Goal: Book appointment/travel/reservation

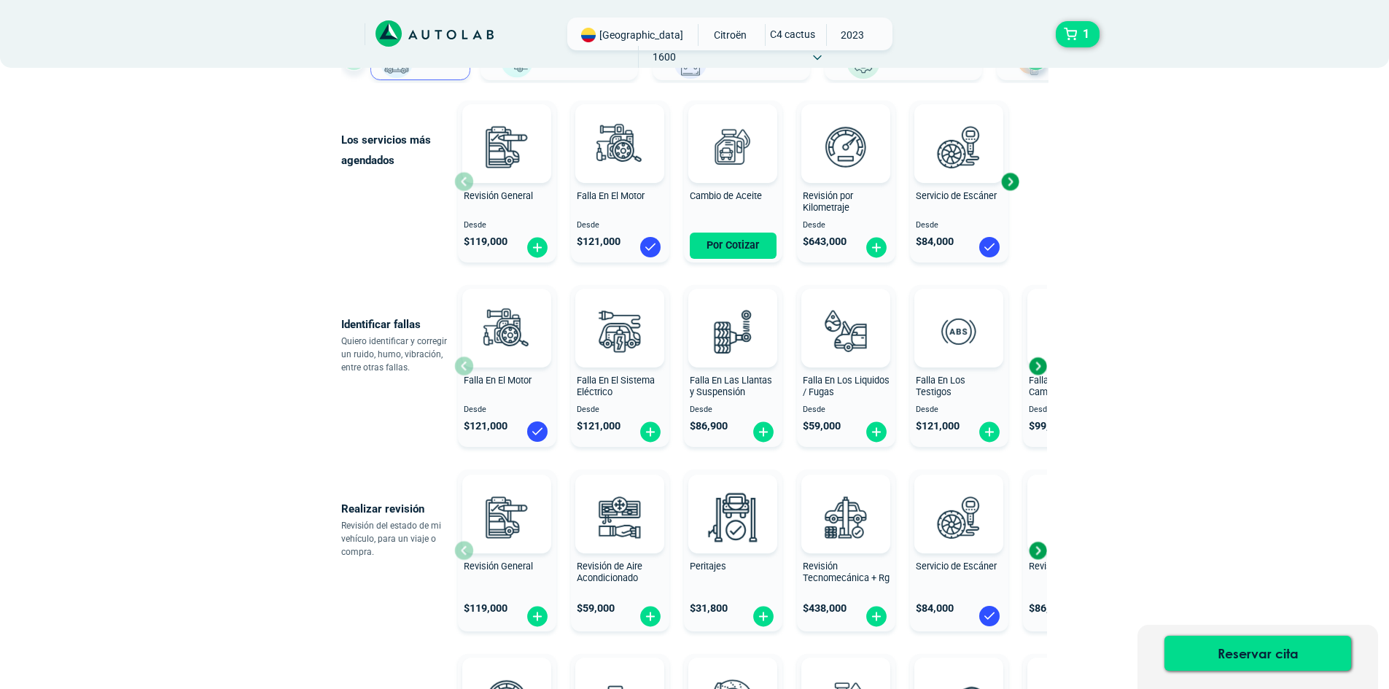
scroll to position [143, 0]
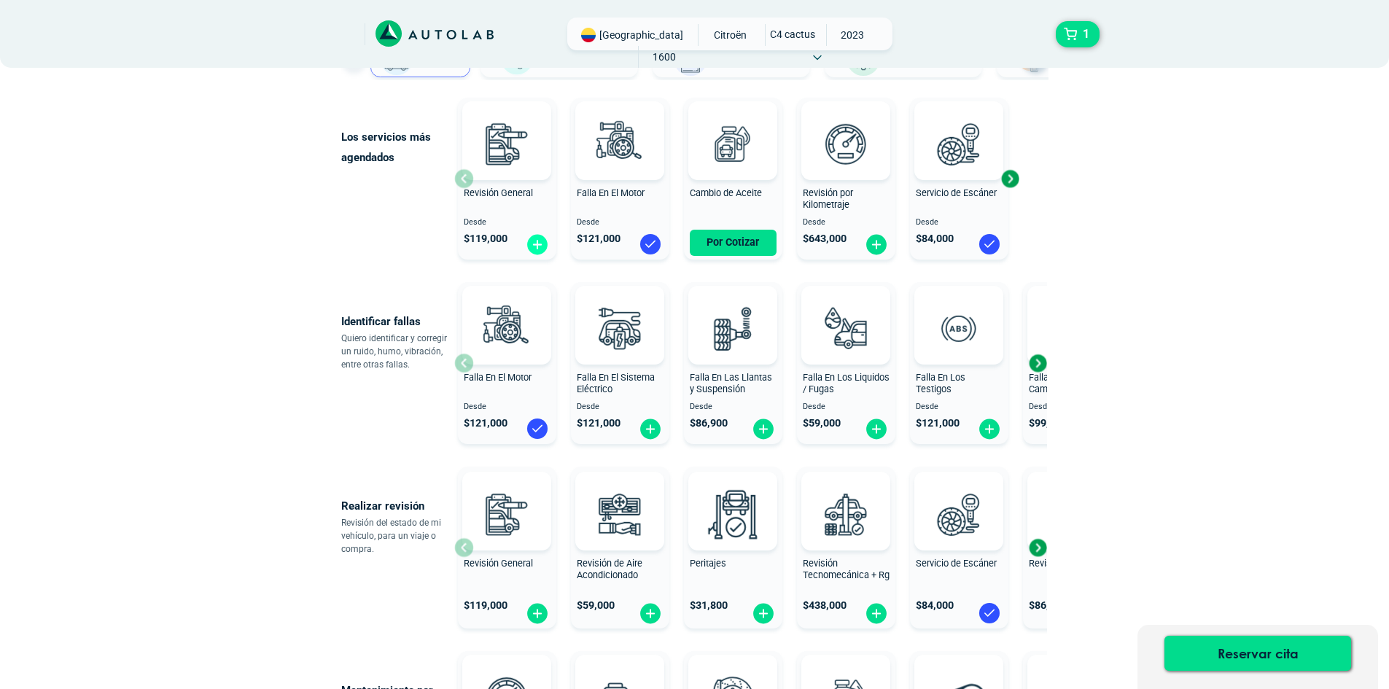
click at [531, 241] on img at bounding box center [537, 244] width 23 height 23
click at [1010, 180] on div "Next slide" at bounding box center [1010, 179] width 22 height 22
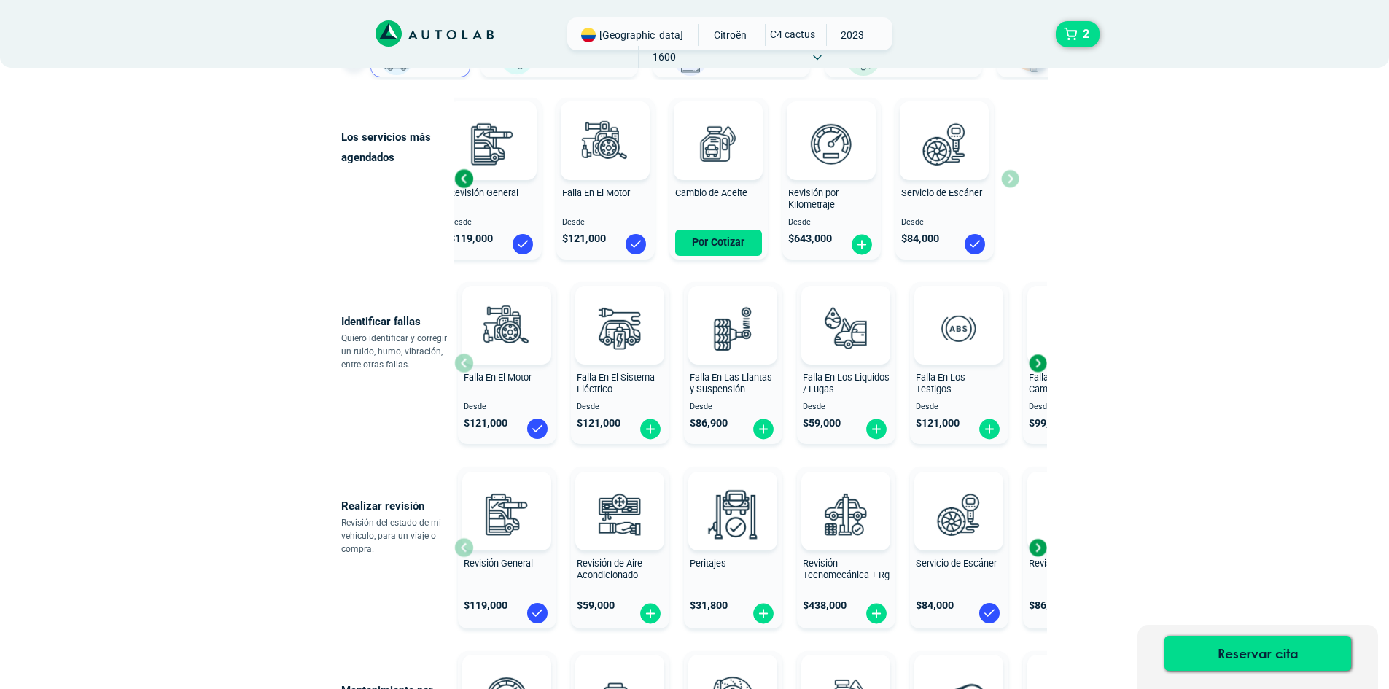
click at [1041, 364] on div "Next slide" at bounding box center [1037, 363] width 22 height 22
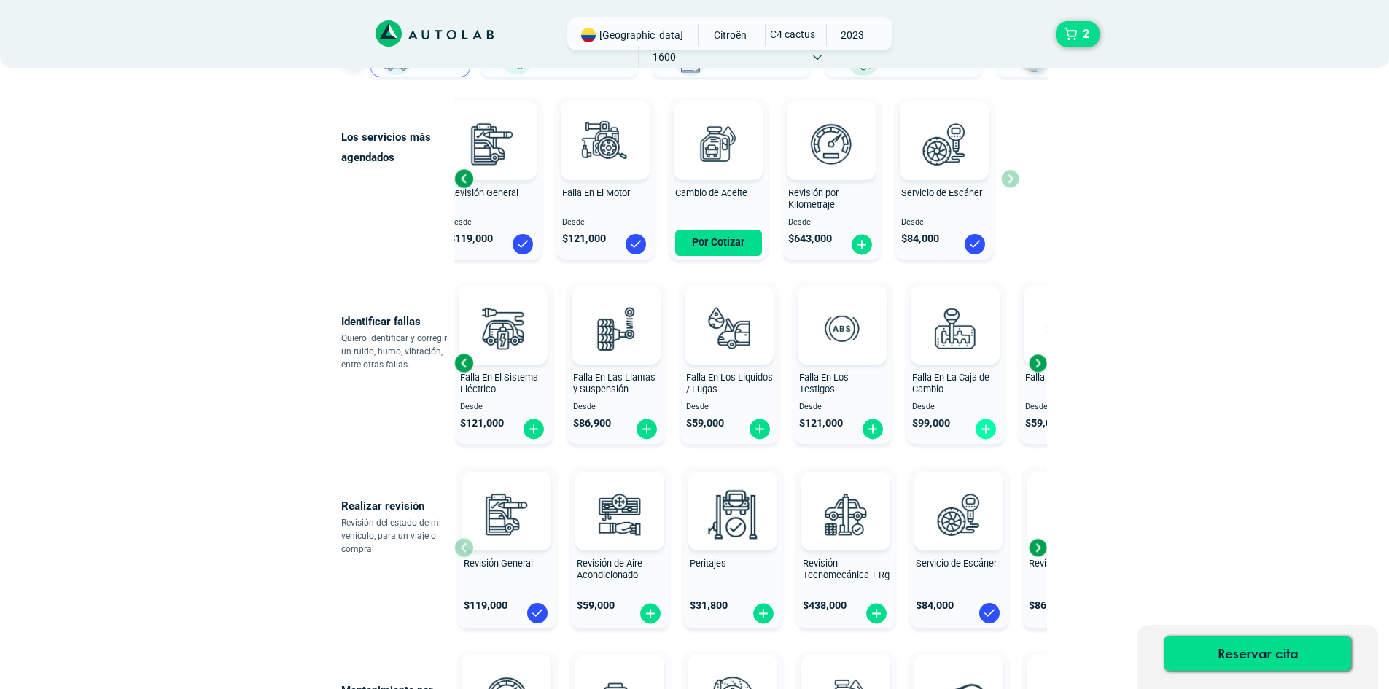
click at [981, 423] on img at bounding box center [985, 429] width 23 height 23
click at [1040, 360] on div "Next slide" at bounding box center [1037, 363] width 22 height 22
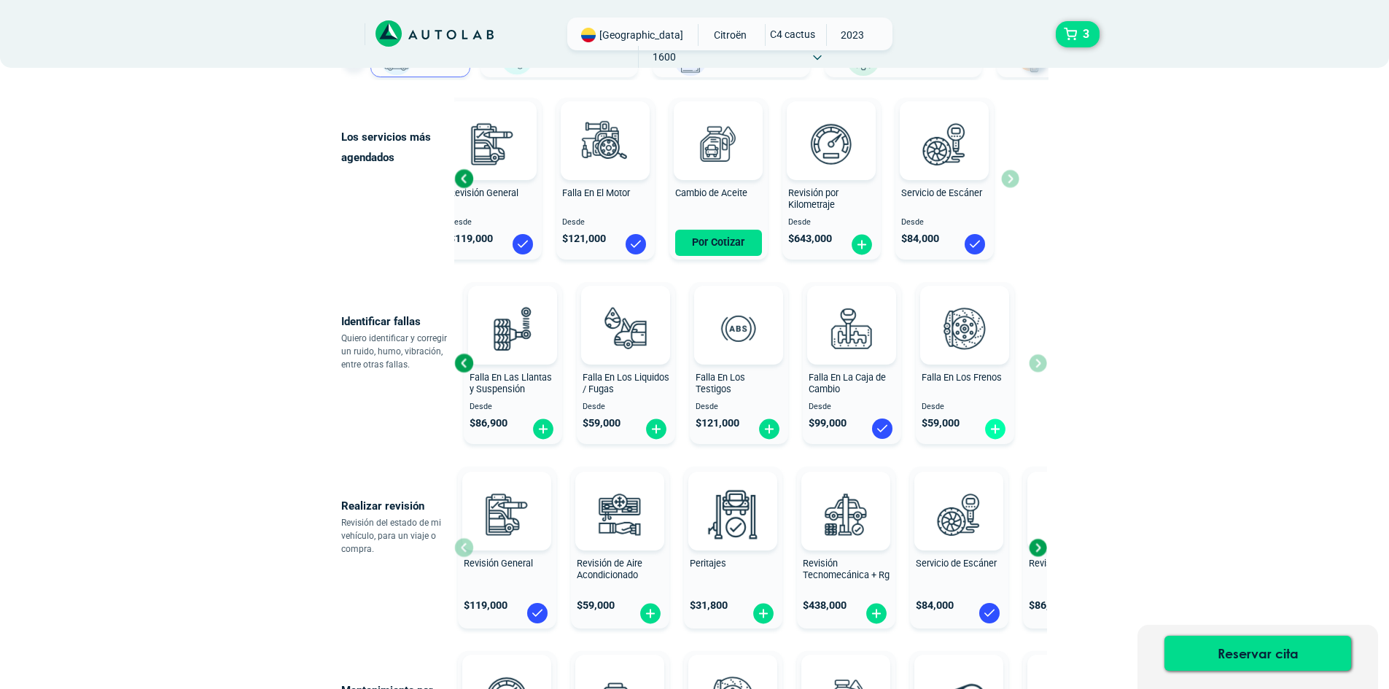
click at [1002, 429] on img at bounding box center [994, 429] width 23 height 23
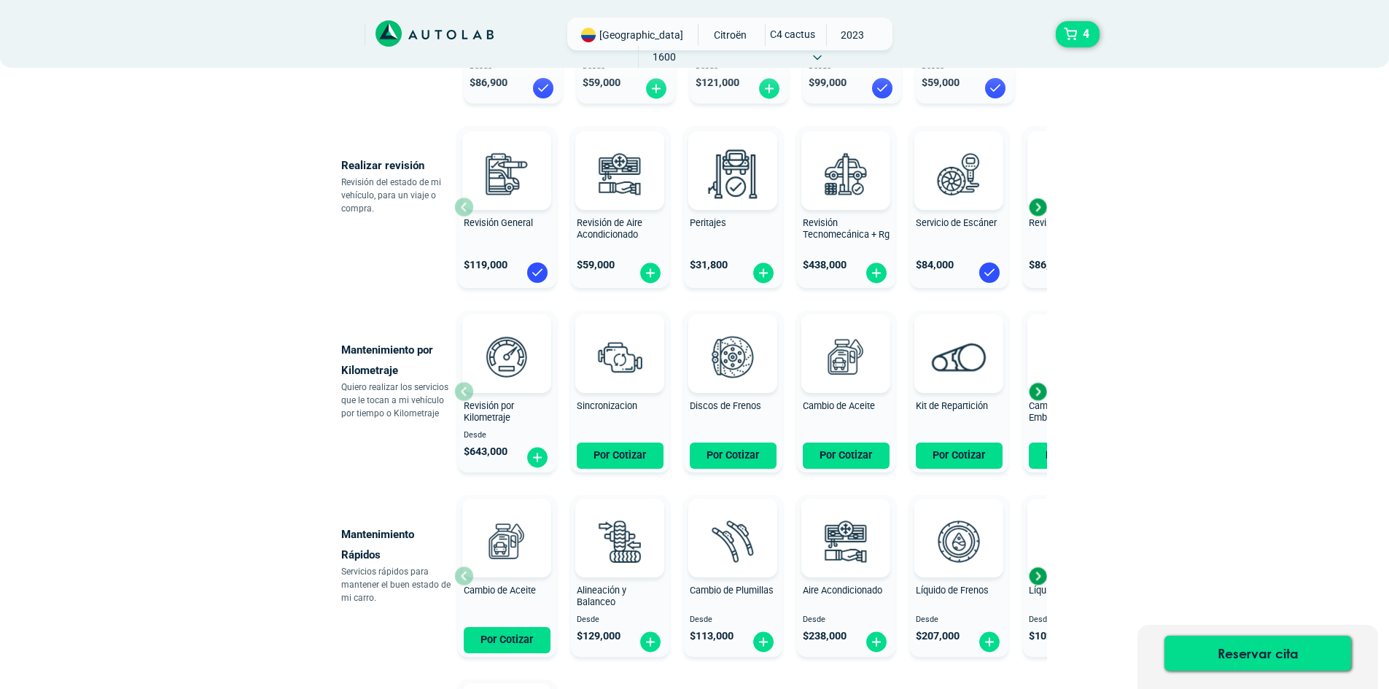
scroll to position [486, 0]
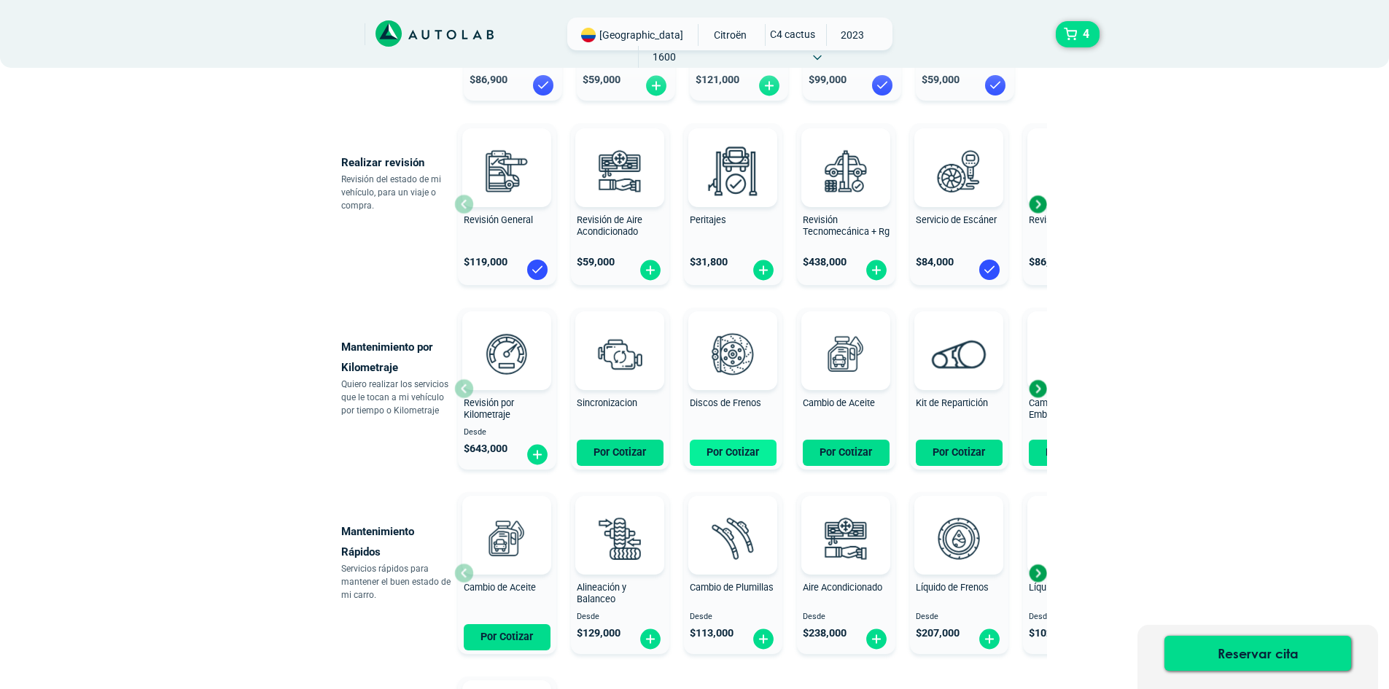
click at [738, 451] on button "Por Cotizar" at bounding box center [733, 453] width 87 height 26
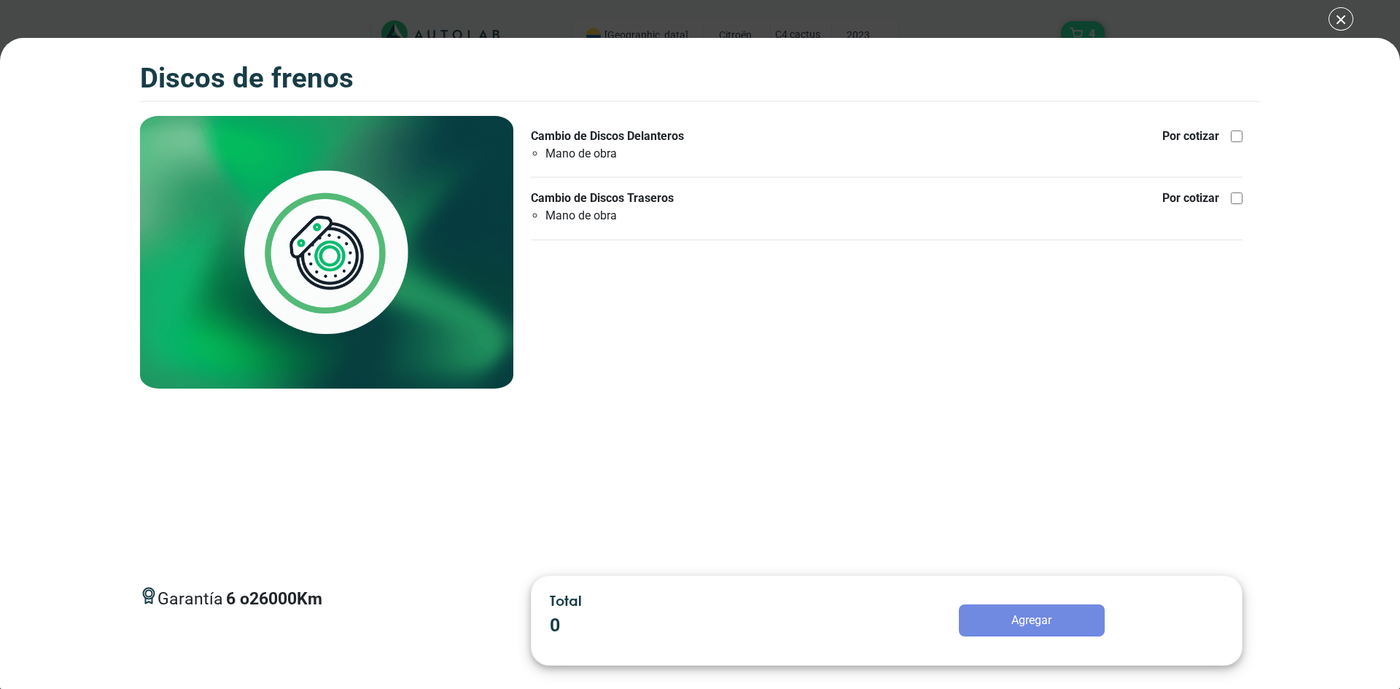
click at [1232, 133] on div at bounding box center [1237, 136] width 12 height 12
click at [1232, 133] on input "Cambio de Discos Delanteros Mano de obra Por cotizar" at bounding box center [1237, 136] width 12 height 12
click at [1237, 135] on div at bounding box center [1237, 136] width 12 height 12
click at [1237, 135] on input "Cambio de Discos Delanteros Mano de obra Por cotizar" at bounding box center [1237, 136] width 12 height 12
checkbox input "false"
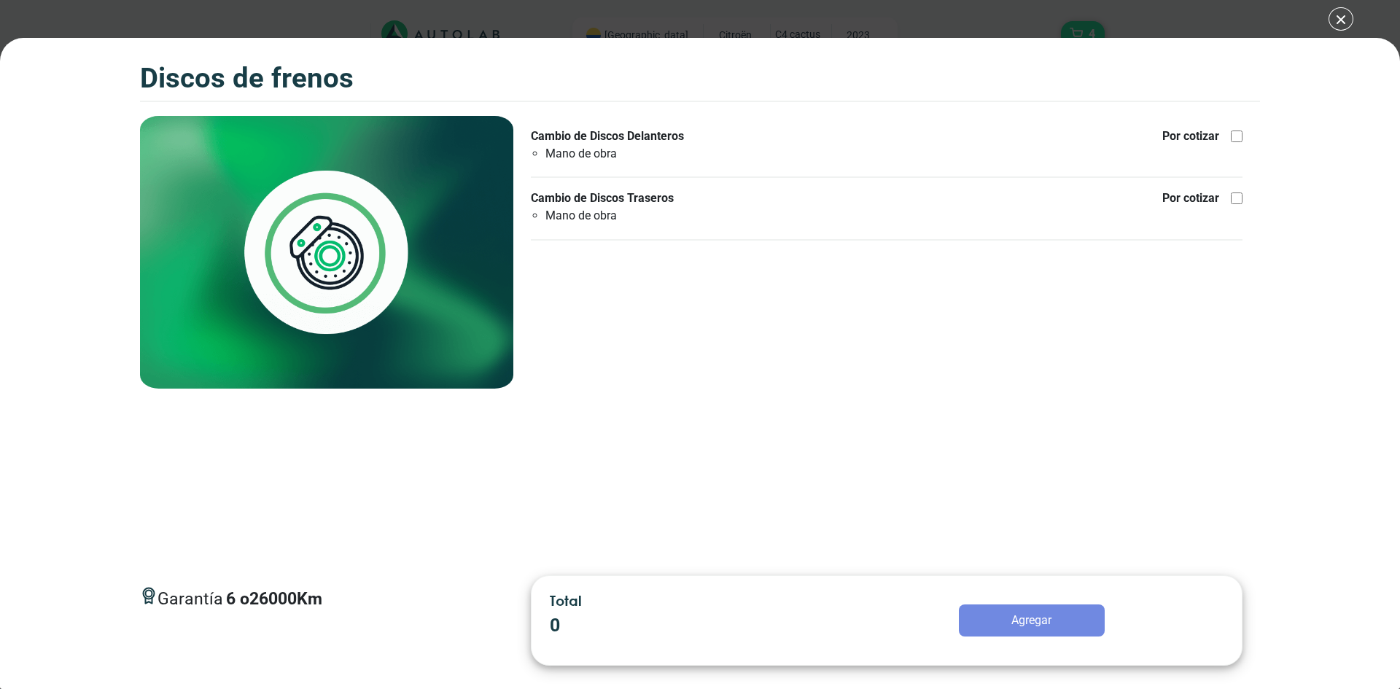
click at [1331, 19] on div "Discos de Frenos 5 Discos de Frenos 6 26000" at bounding box center [700, 344] width 1400 height 689
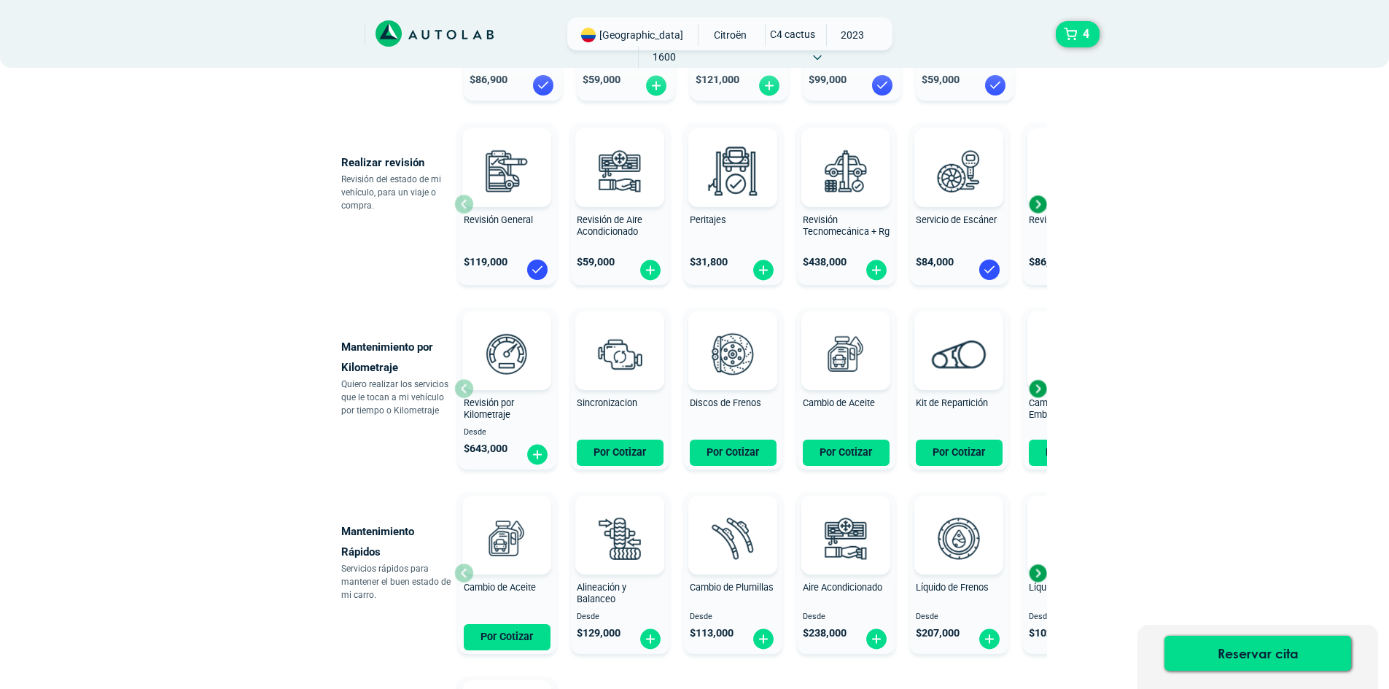
click at [1043, 388] on div "Next slide" at bounding box center [1037, 389] width 22 height 22
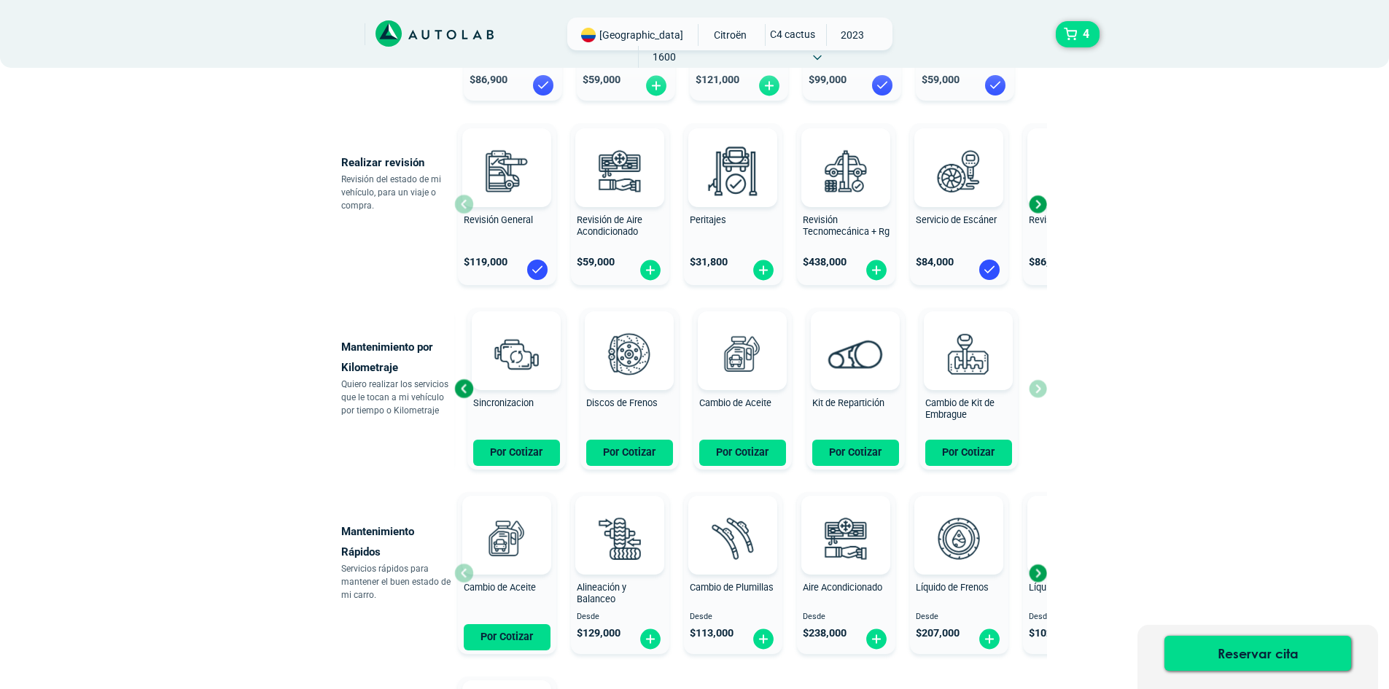
click at [1043, 388] on div "Revisión por Kilometraje Desde $ 643,000 Sincronizacion Por Cotizar Discos de F…" at bounding box center [750, 389] width 593 height 174
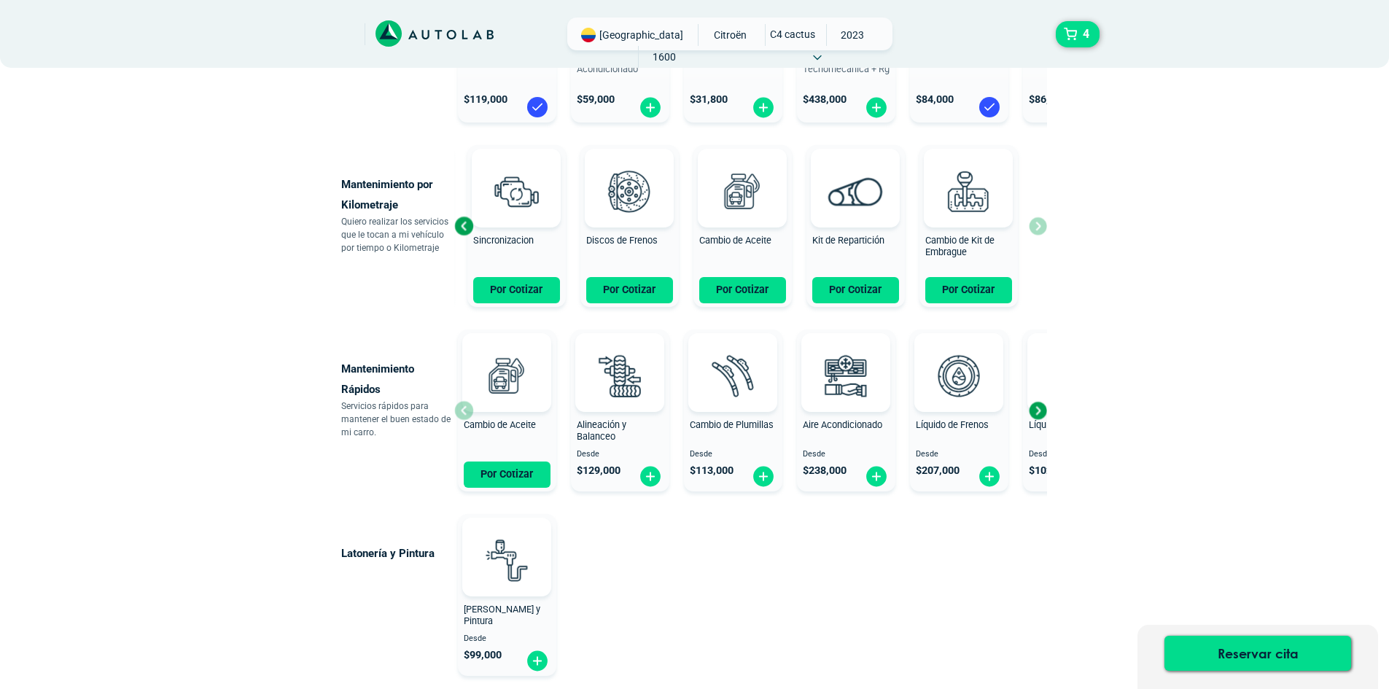
scroll to position [671, 0]
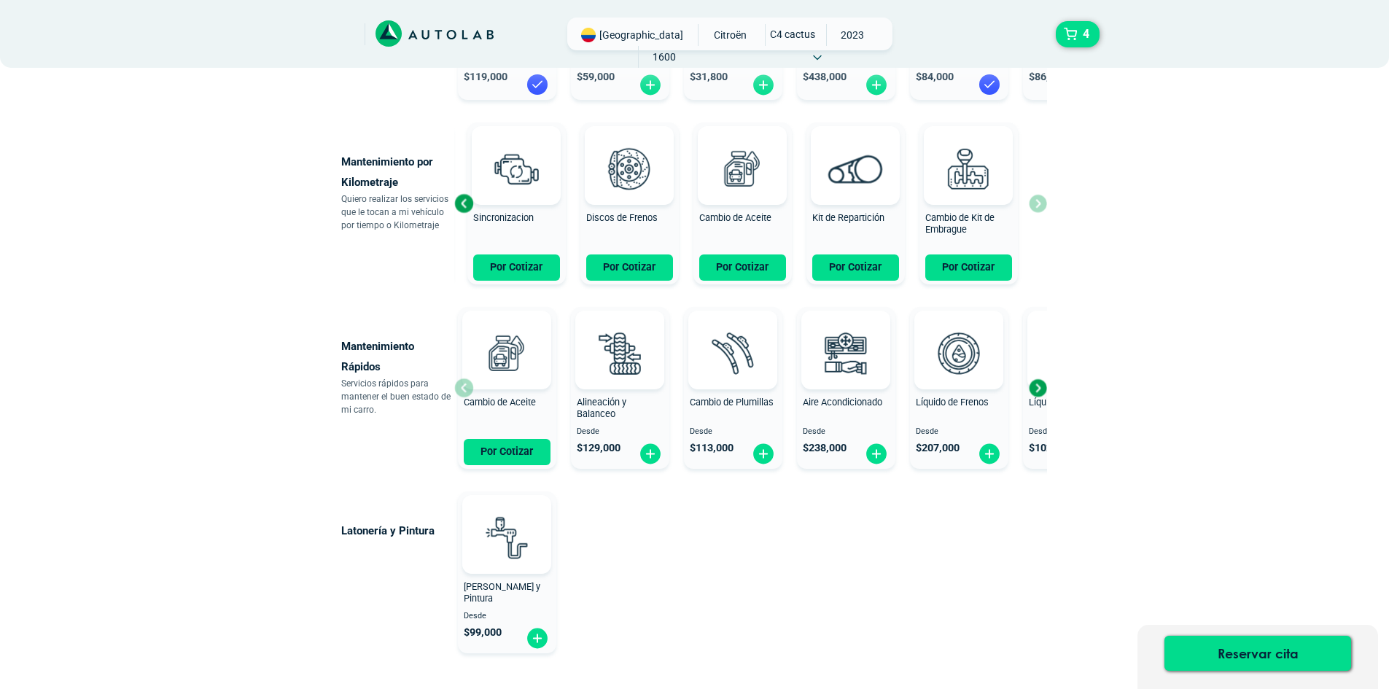
click at [1040, 386] on div "Next slide" at bounding box center [1037, 388] width 22 height 22
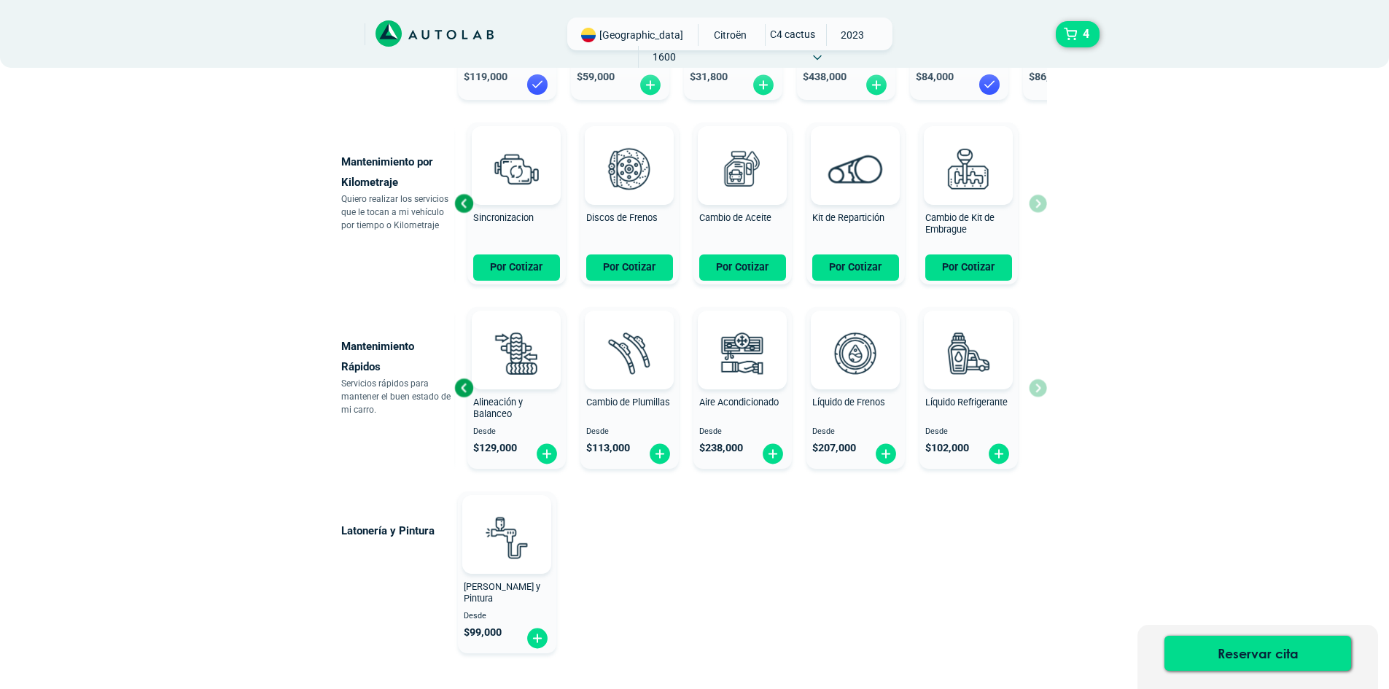
click at [1040, 386] on div "Cambio de Aceite Por Cotizar Alineación y Balanceo Desde $ 129,000 Cambio de Pl…" at bounding box center [750, 388] width 593 height 174
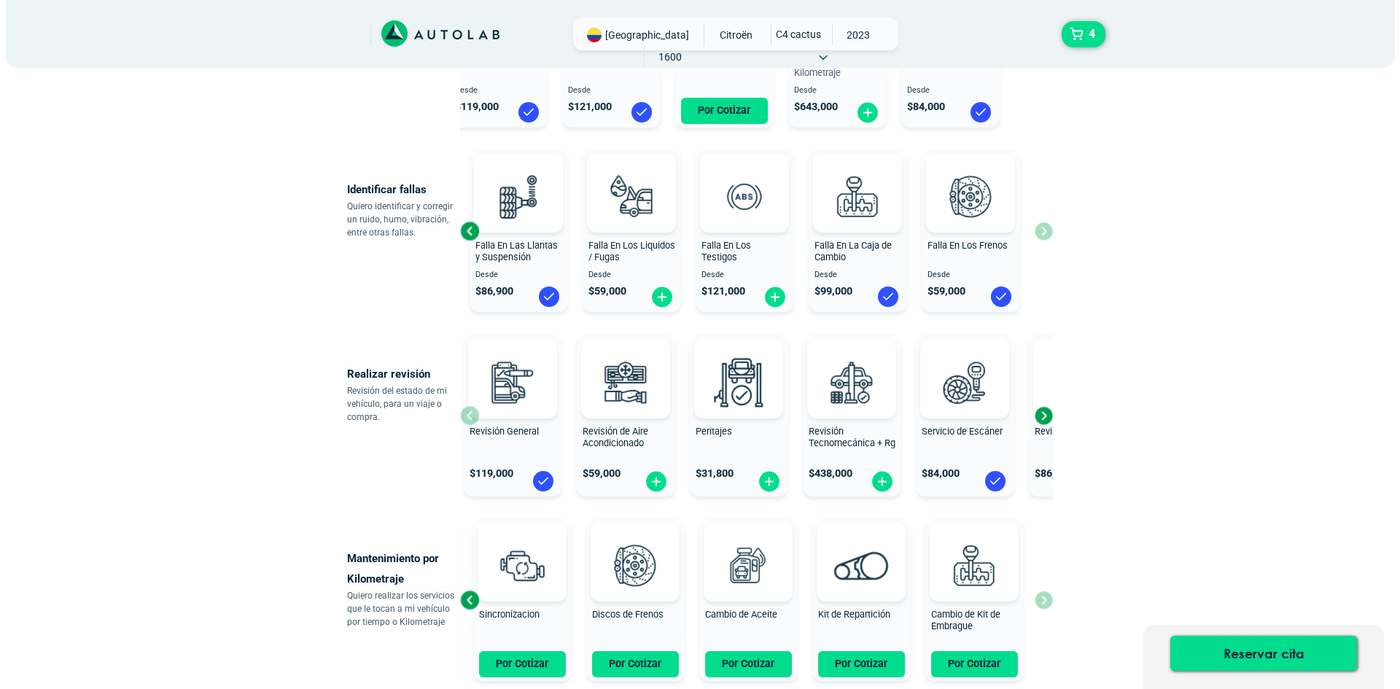
scroll to position [271, 0]
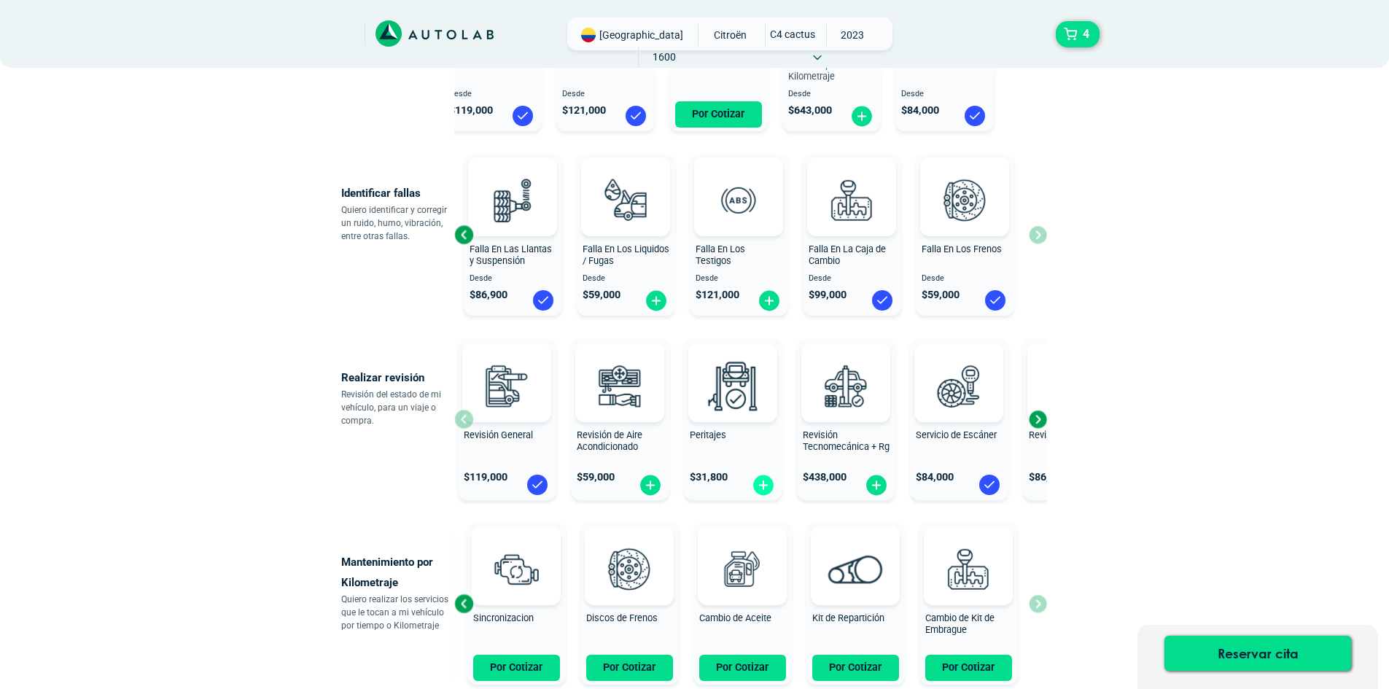
click at [766, 484] on img at bounding box center [763, 485] width 23 height 23
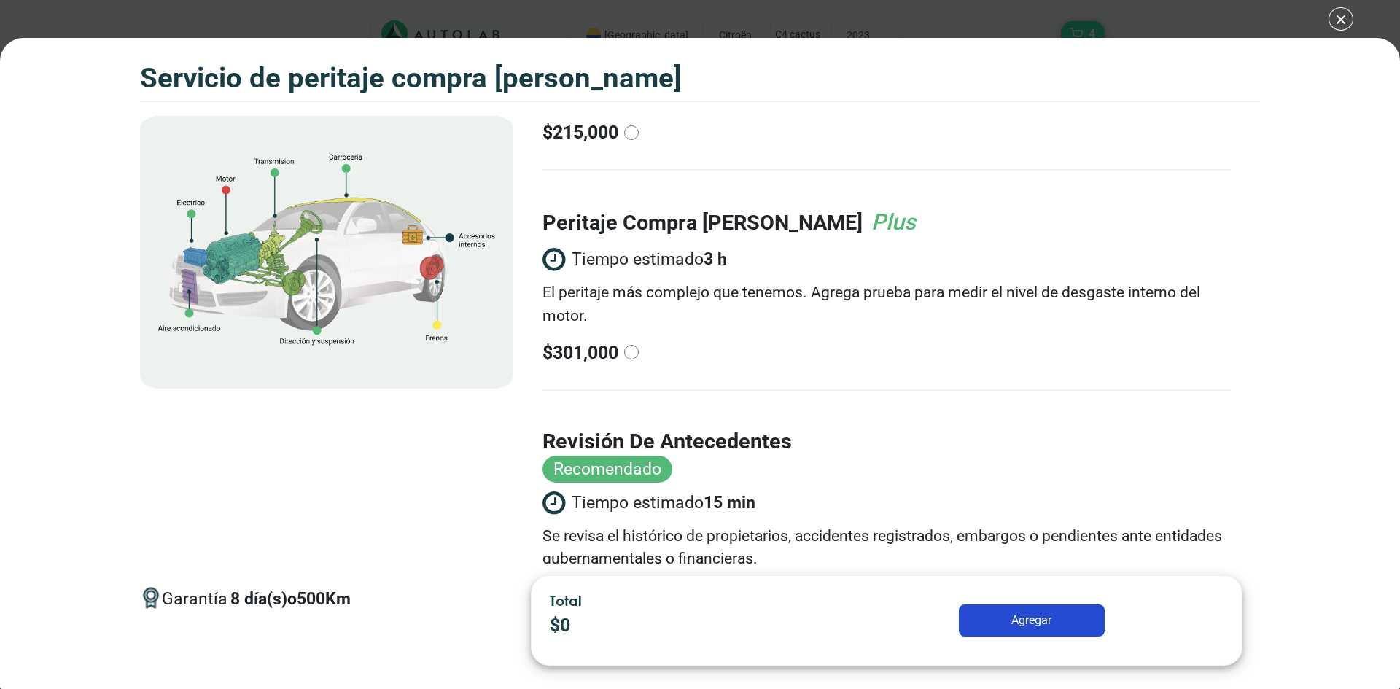
scroll to position [188, 0]
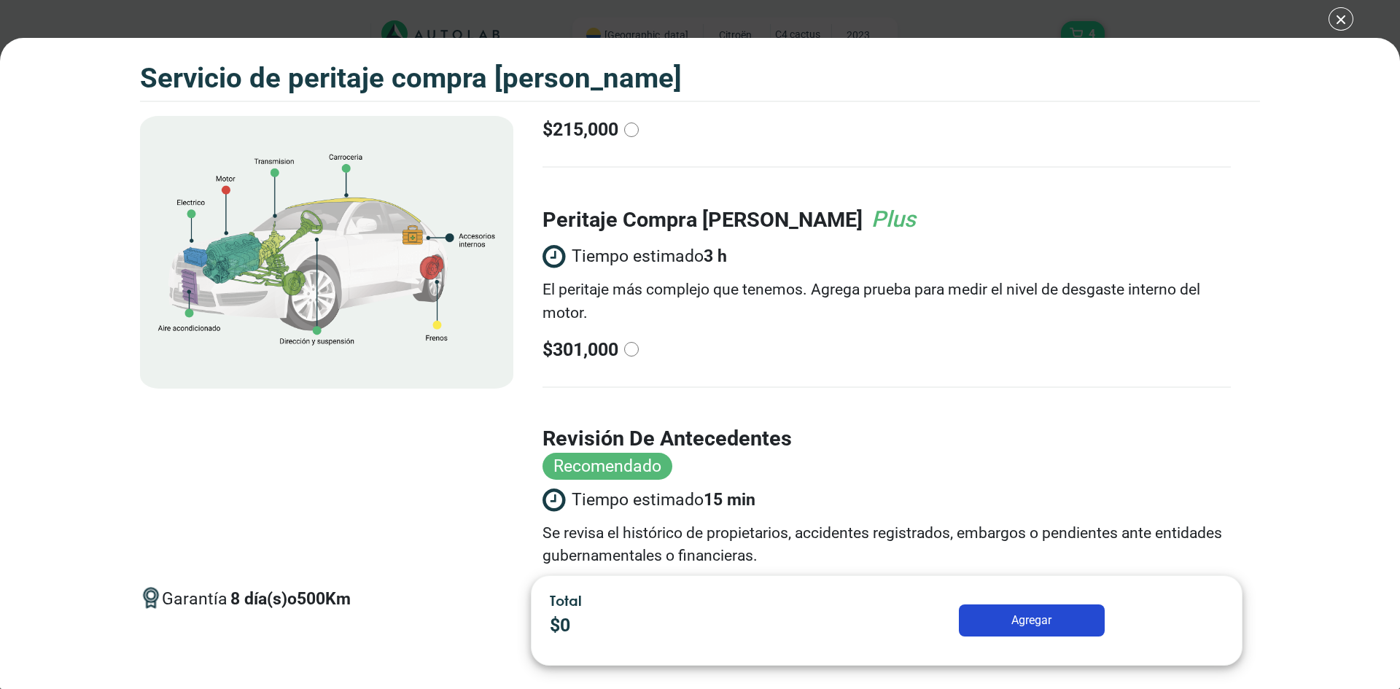
click at [633, 352] on input "radio" at bounding box center [631, 349] width 15 height 15
radio input "true"
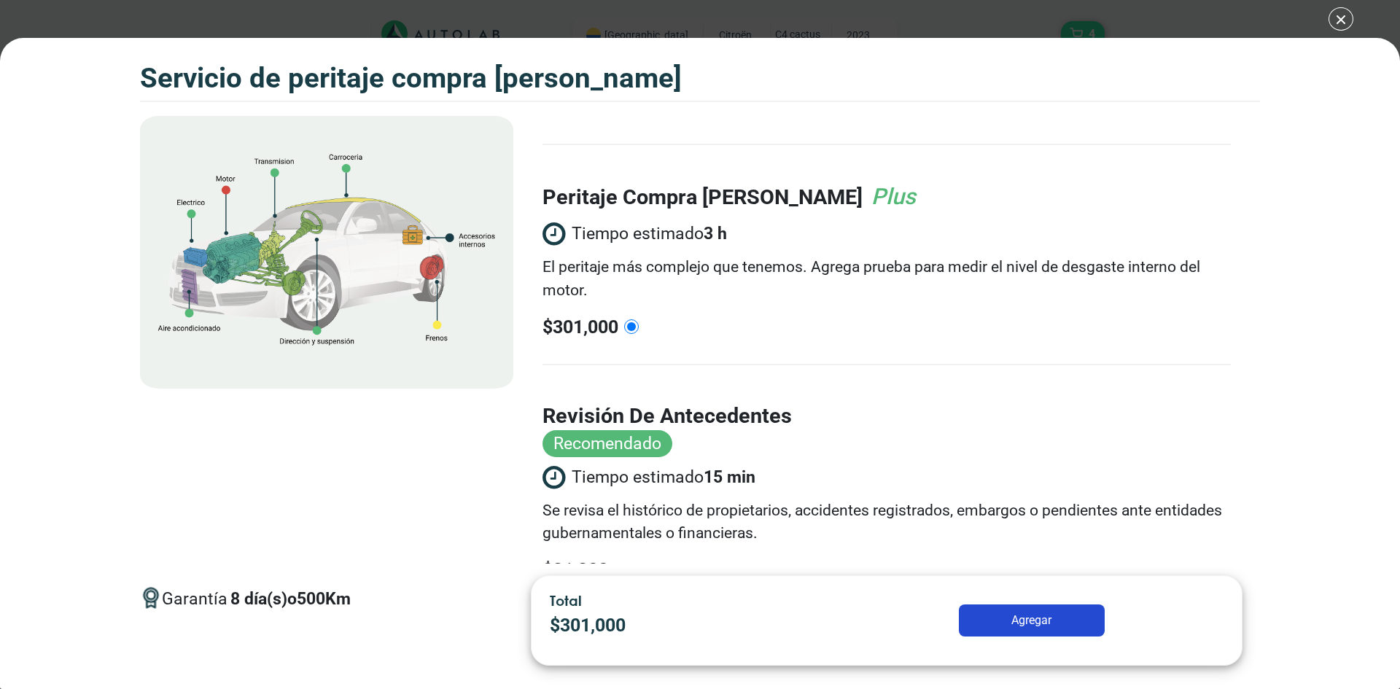
scroll to position [0, 0]
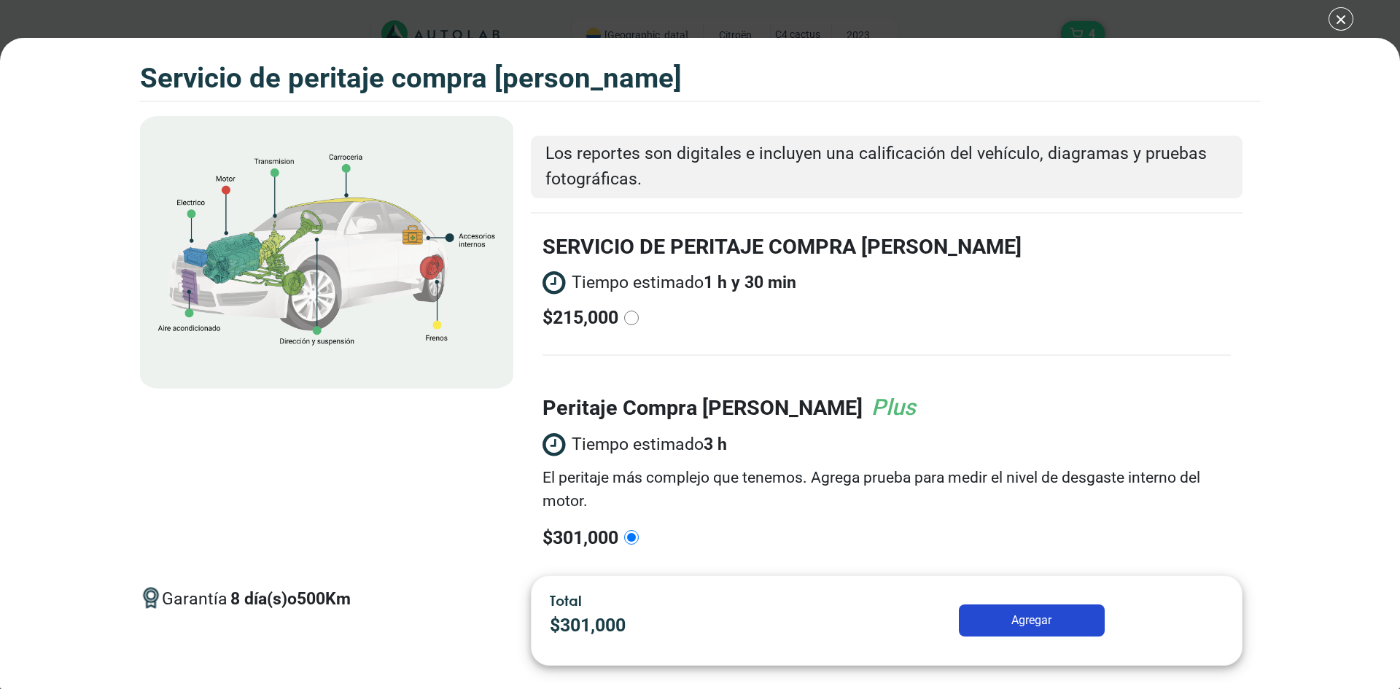
click at [629, 318] on input "radio" at bounding box center [631, 318] width 15 height 15
radio input "true"
click at [633, 538] on input "radio" at bounding box center [631, 537] width 15 height 15
radio input "true"
radio input "false"
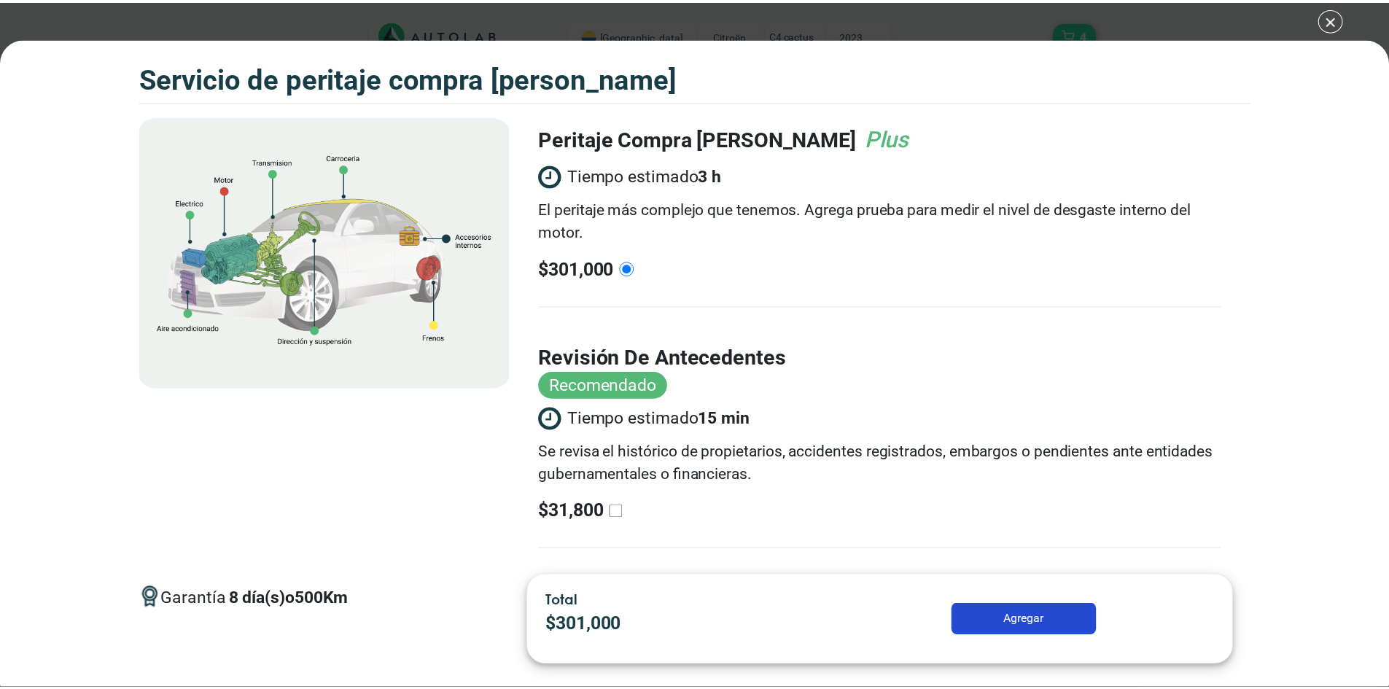
scroll to position [273, 0]
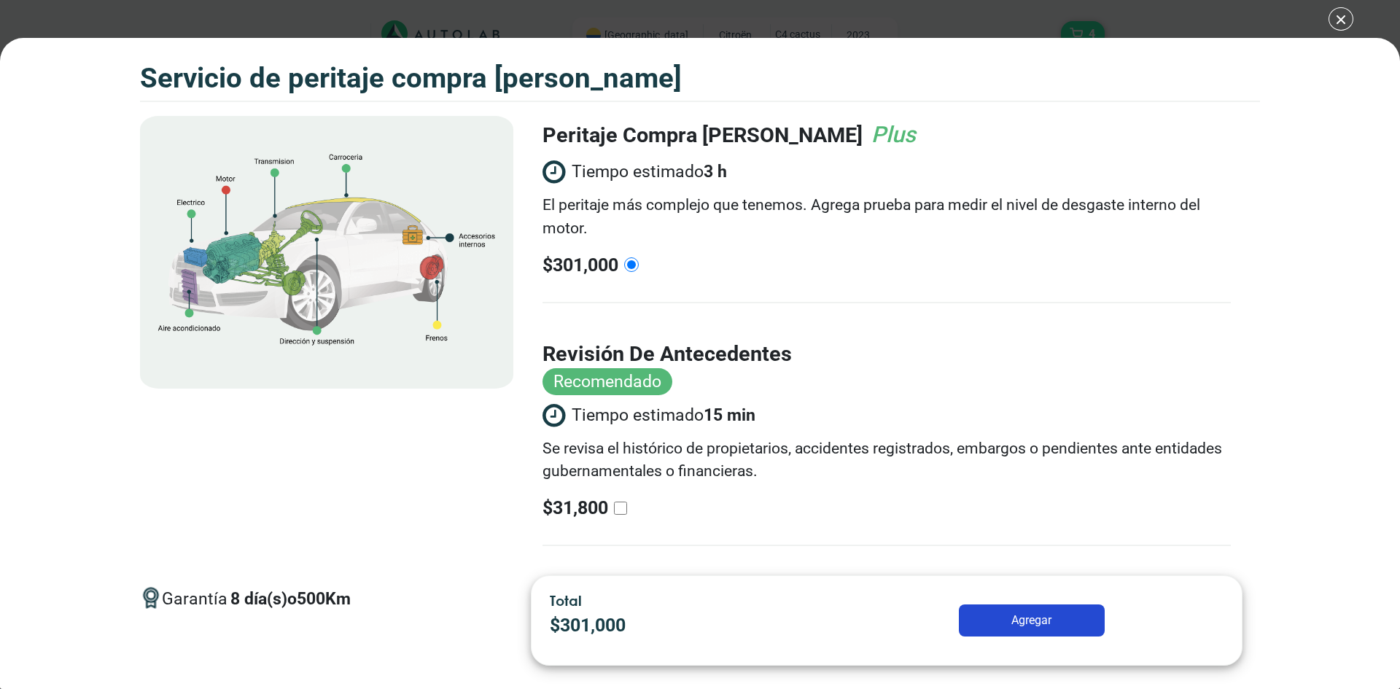
click at [622, 508] on input "revisión de antecedentes Recomendado Tiempo estimado 15 min Se revisa el histór…" at bounding box center [620, 508] width 13 height 13
checkbox input "true"
click at [1050, 617] on button "Agregar" at bounding box center [1032, 620] width 146 height 32
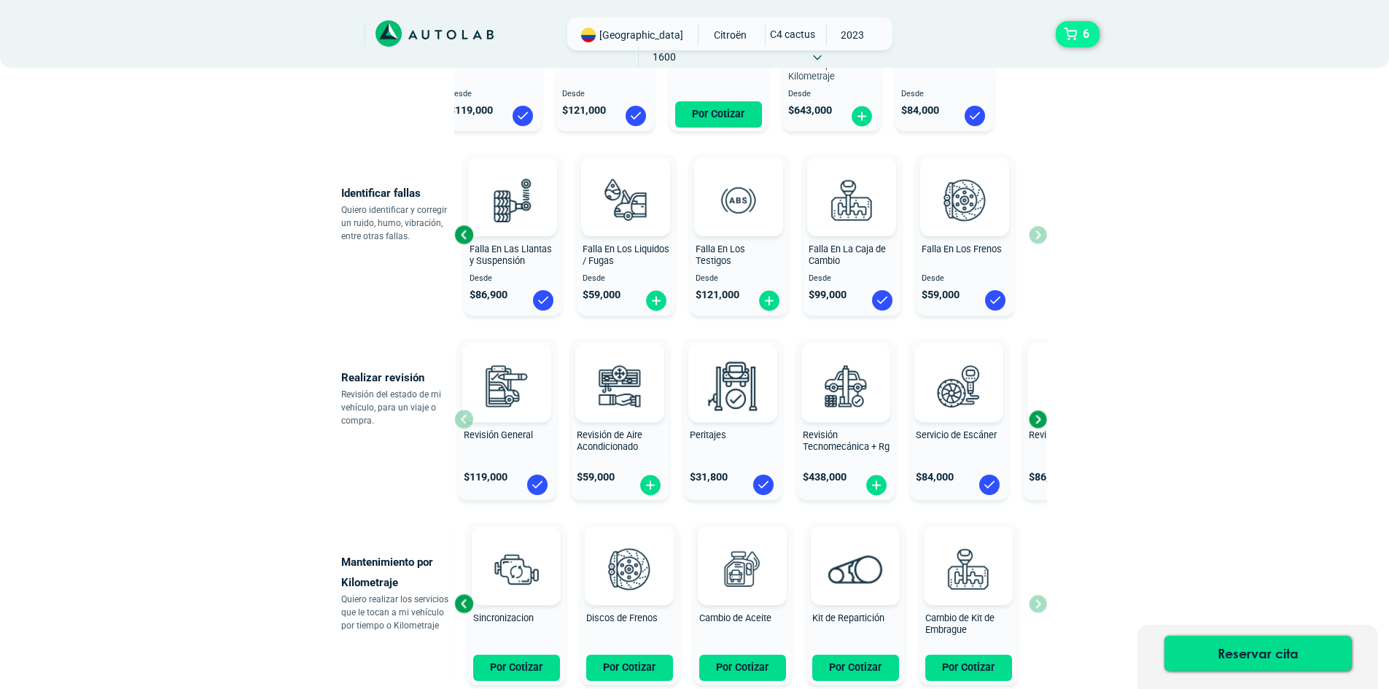
click at [1087, 31] on span "6" at bounding box center [1086, 34] width 14 height 25
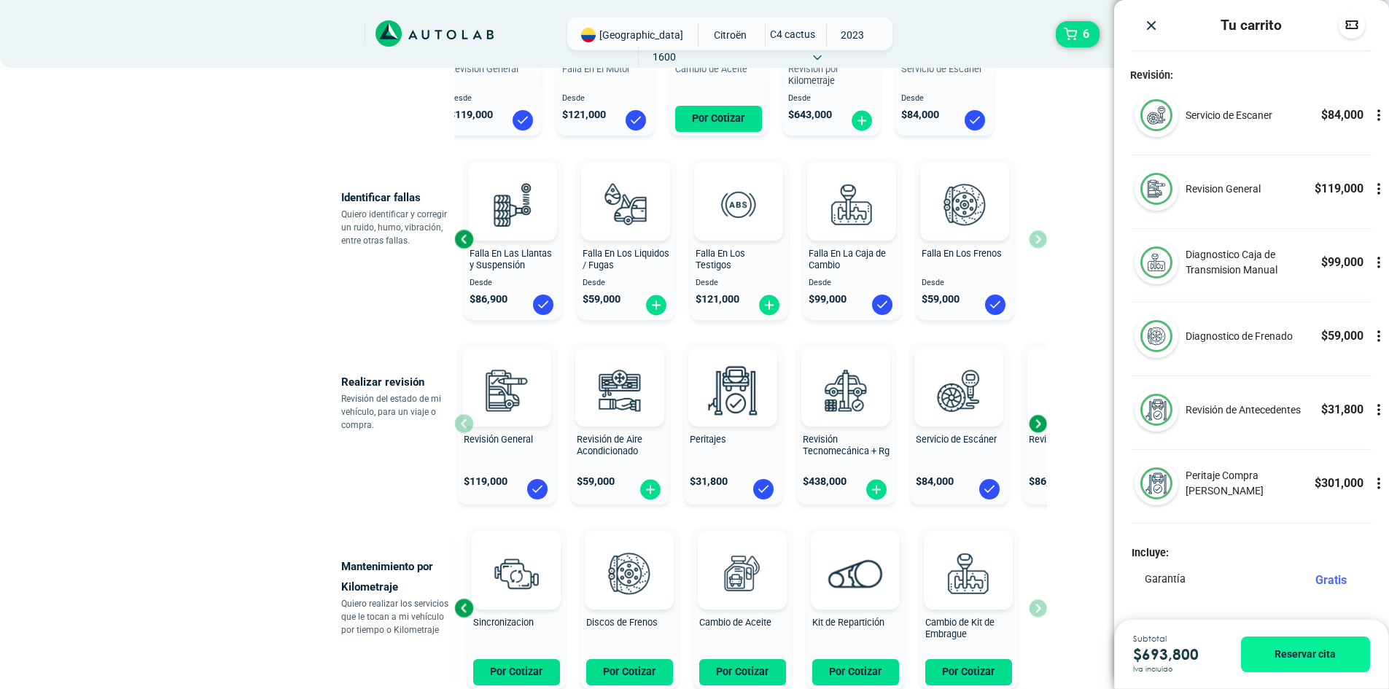
click at [1378, 332] on icon at bounding box center [1378, 332] width 1 height 1
click at [1371, 338] on icon at bounding box center [1378, 336] width 15 height 15
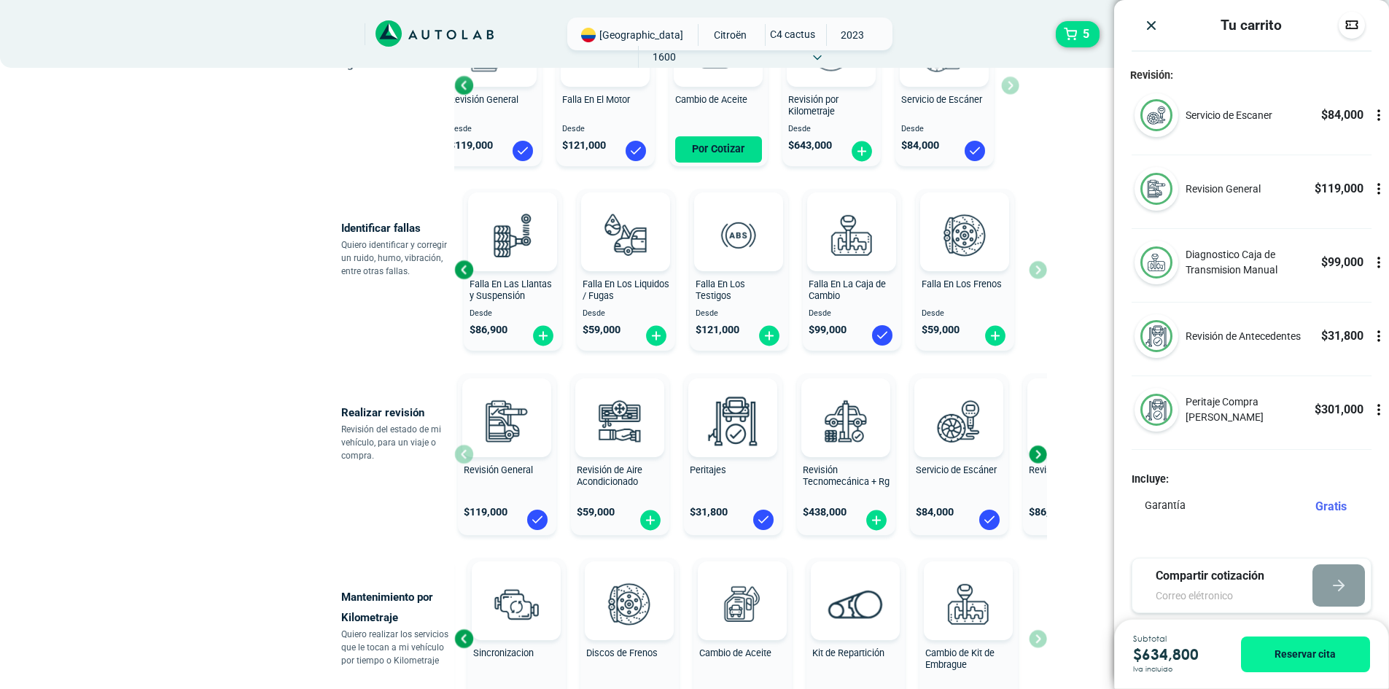
scroll to position [178, 0]
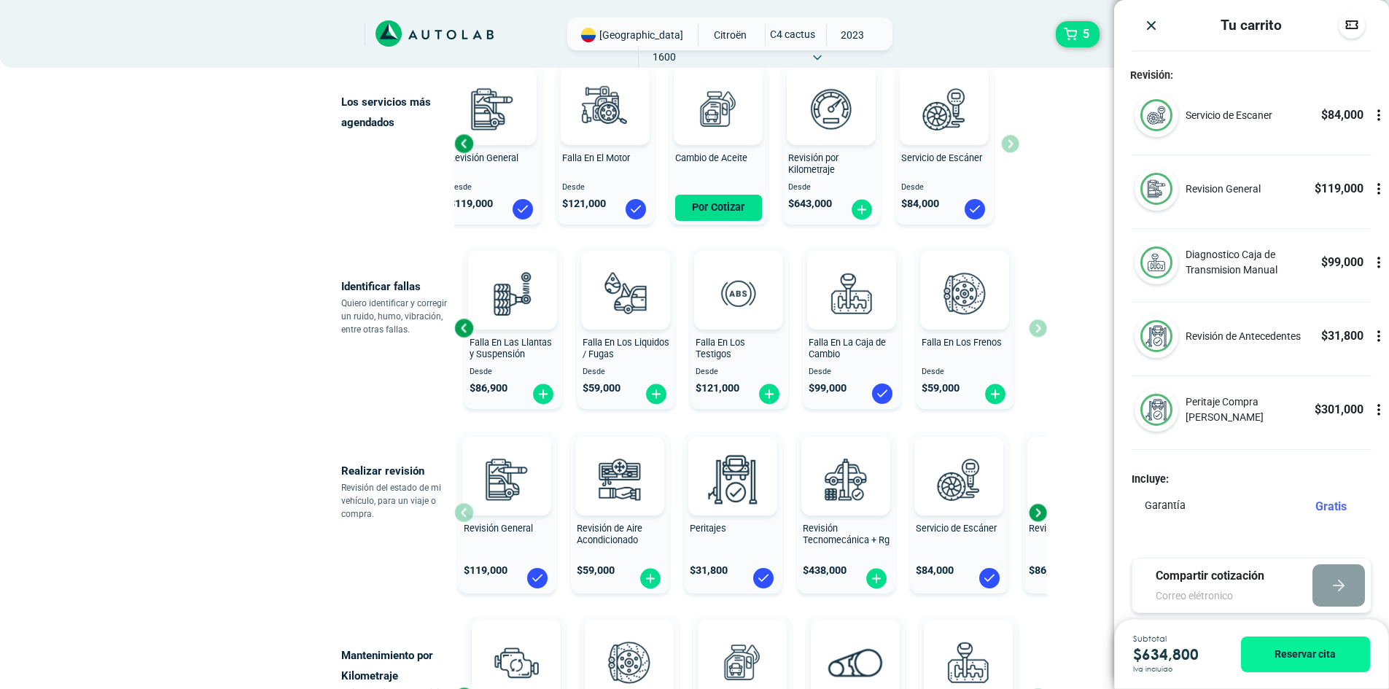
click at [1371, 116] on icon at bounding box center [1378, 115] width 15 height 15
click at [1371, 122] on icon at bounding box center [1378, 115] width 15 height 15
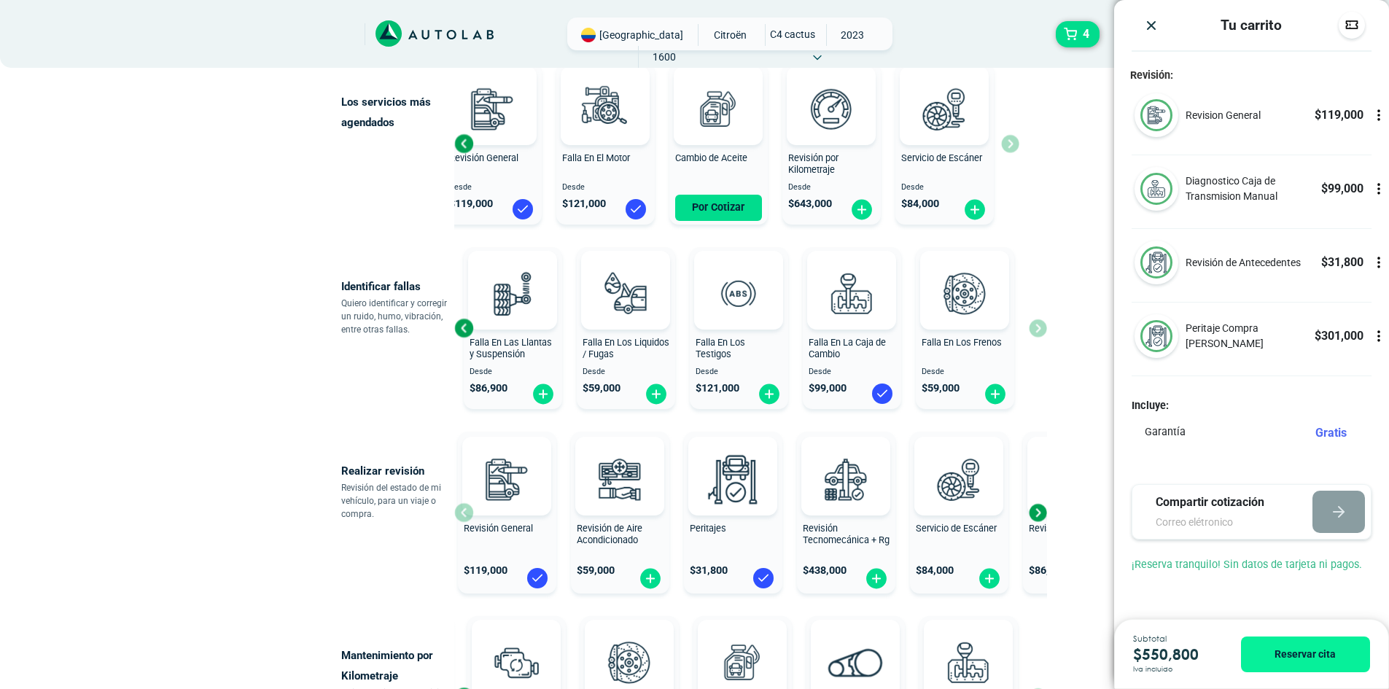
click at [1379, 117] on icon at bounding box center [1378, 115] width 15 height 15
click at [1377, 122] on icon at bounding box center [1378, 115] width 15 height 15
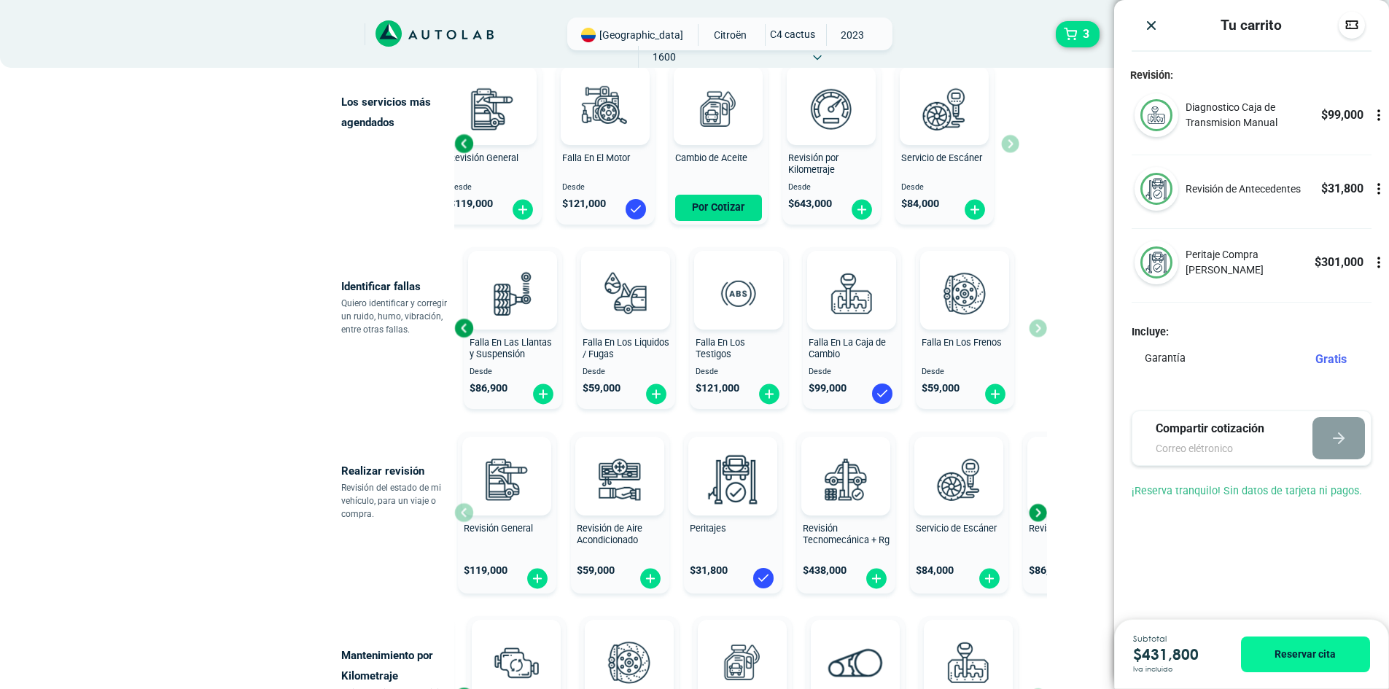
click at [1376, 121] on icon at bounding box center [1378, 115] width 15 height 15
click at [1372, 121] on icon at bounding box center [1378, 115] width 15 height 15
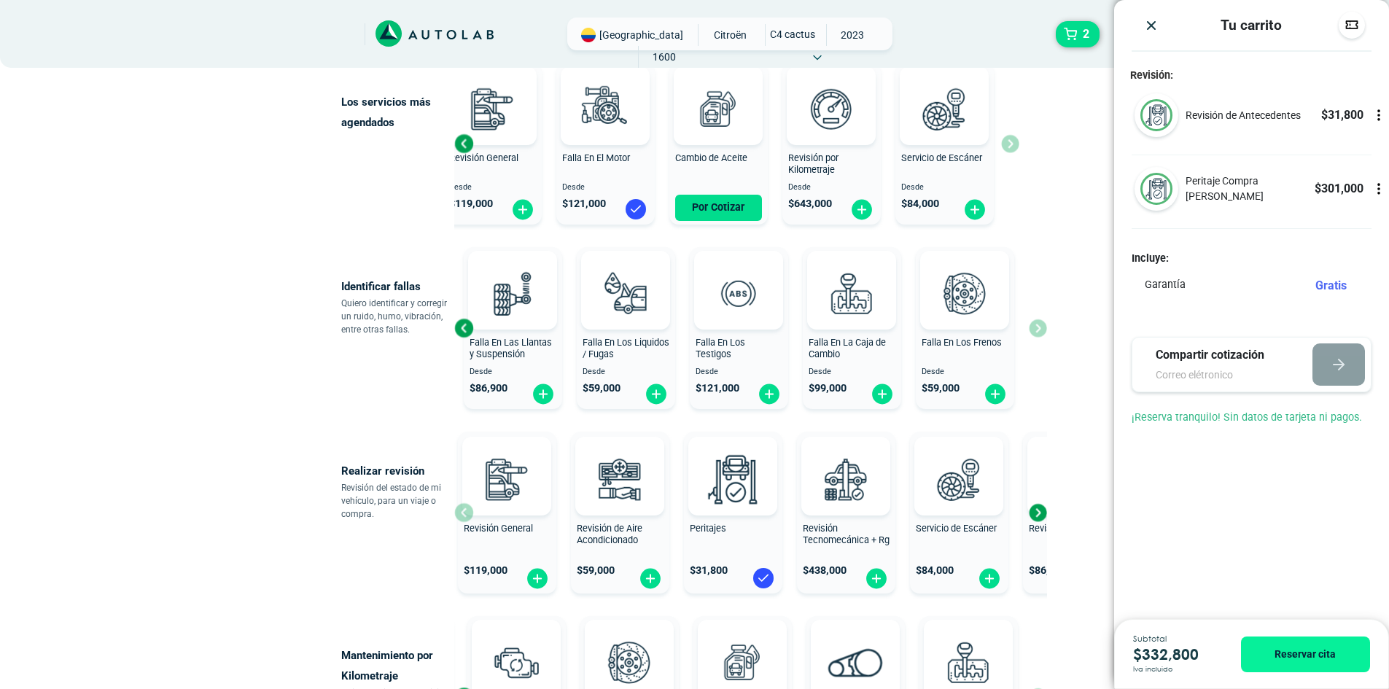
click at [1185, 367] on input "email" at bounding box center [1220, 374] width 130 height 15
type input "[EMAIL_ADDRESS][DOMAIN_NAME]"
click at [1329, 360] on button "button" at bounding box center [1338, 364] width 52 height 42
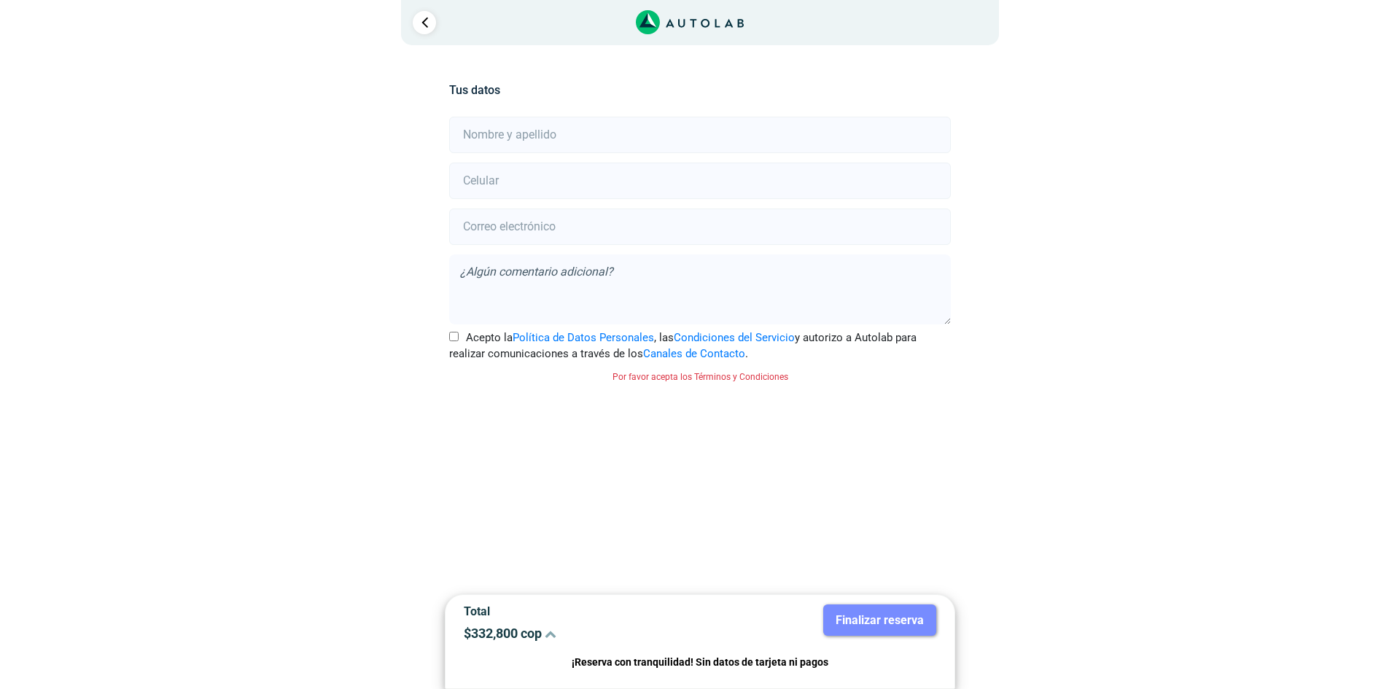
click at [607, 146] on input "text" at bounding box center [699, 135] width 501 height 36
type input "[PERSON_NAME] Yorleth [PERSON_NAME]"
type input "3164843373"
type input "[EMAIL_ADDRESS][DOMAIN_NAME]"
click at [451, 337] on input "Acepto la Política de Datos Personales , las Condiciones del Servicio y autoriz…" at bounding box center [453, 336] width 9 height 9
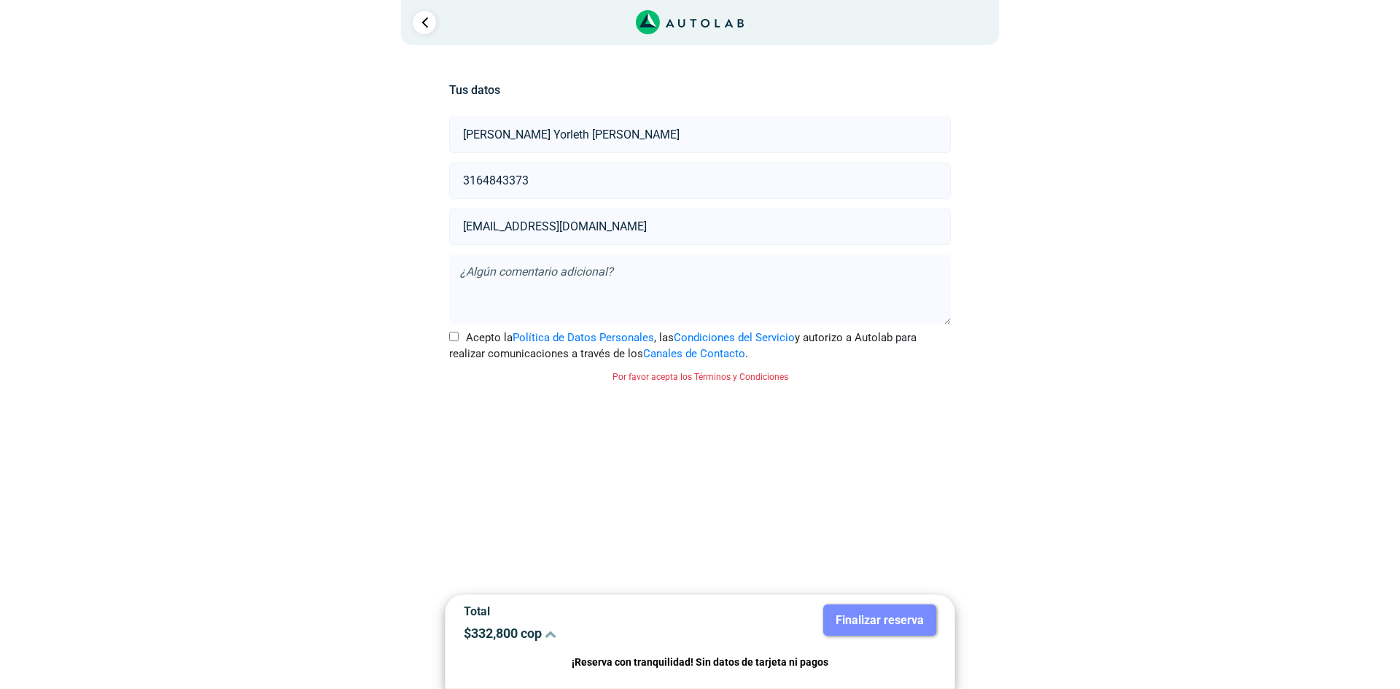
checkbox input "true"
click at [859, 621] on button "Finalizar reserva" at bounding box center [879, 619] width 113 height 31
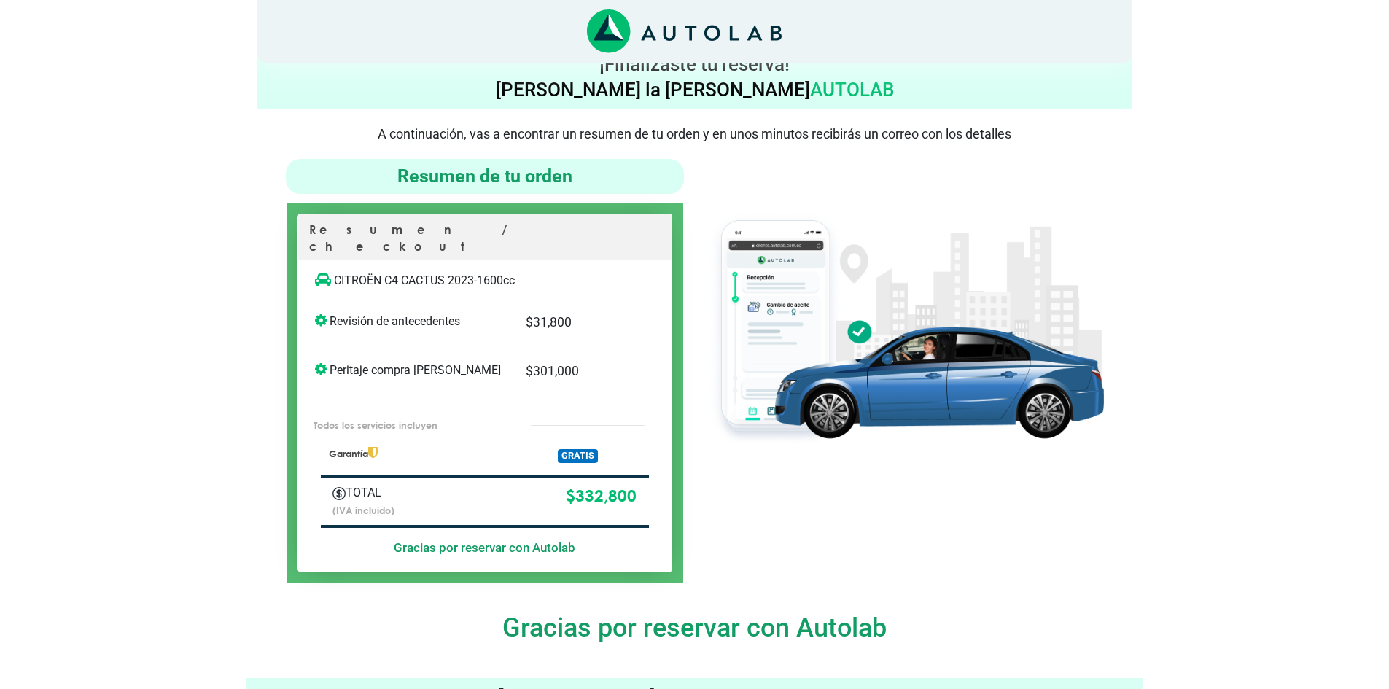
click at [531, 540] on h5 "Gracias por reservar con Autolab" at bounding box center [485, 547] width 328 height 15
